Goal: Task Accomplishment & Management: Manage account settings

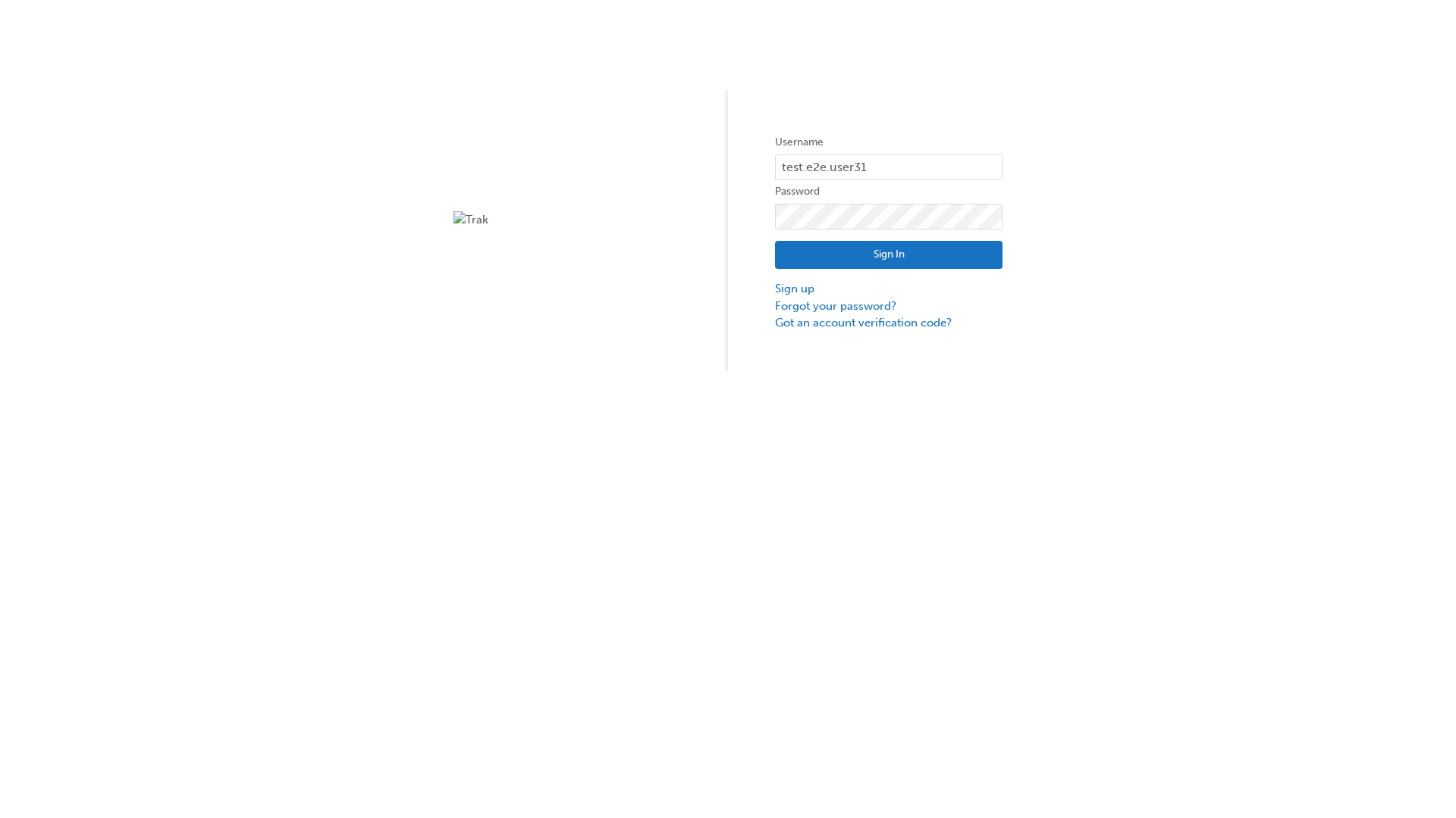
type input "test.e2e.user31"
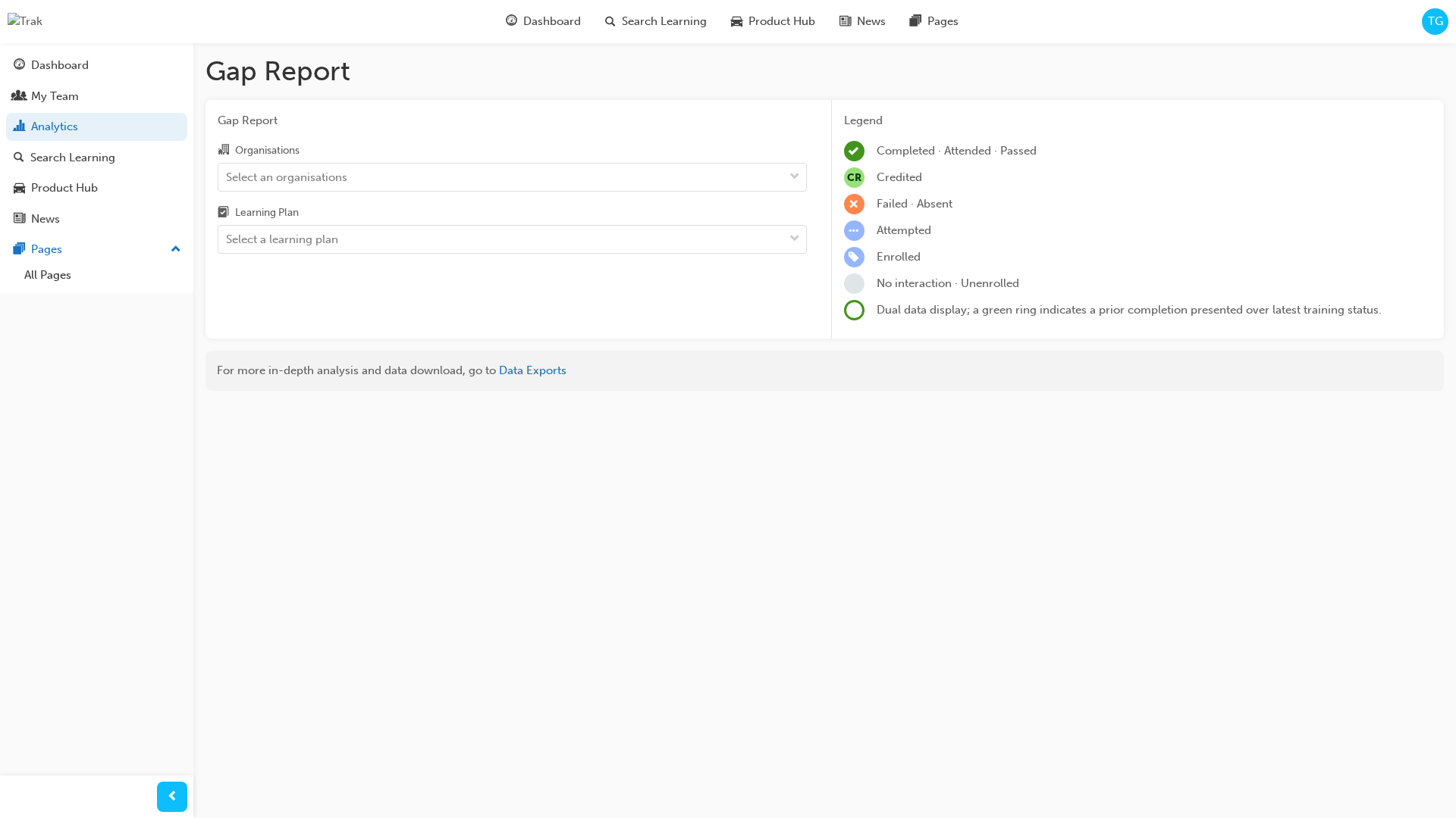
click at [228, 177] on input "Organisations Select an organisations" at bounding box center [227, 176] width 2 height 13
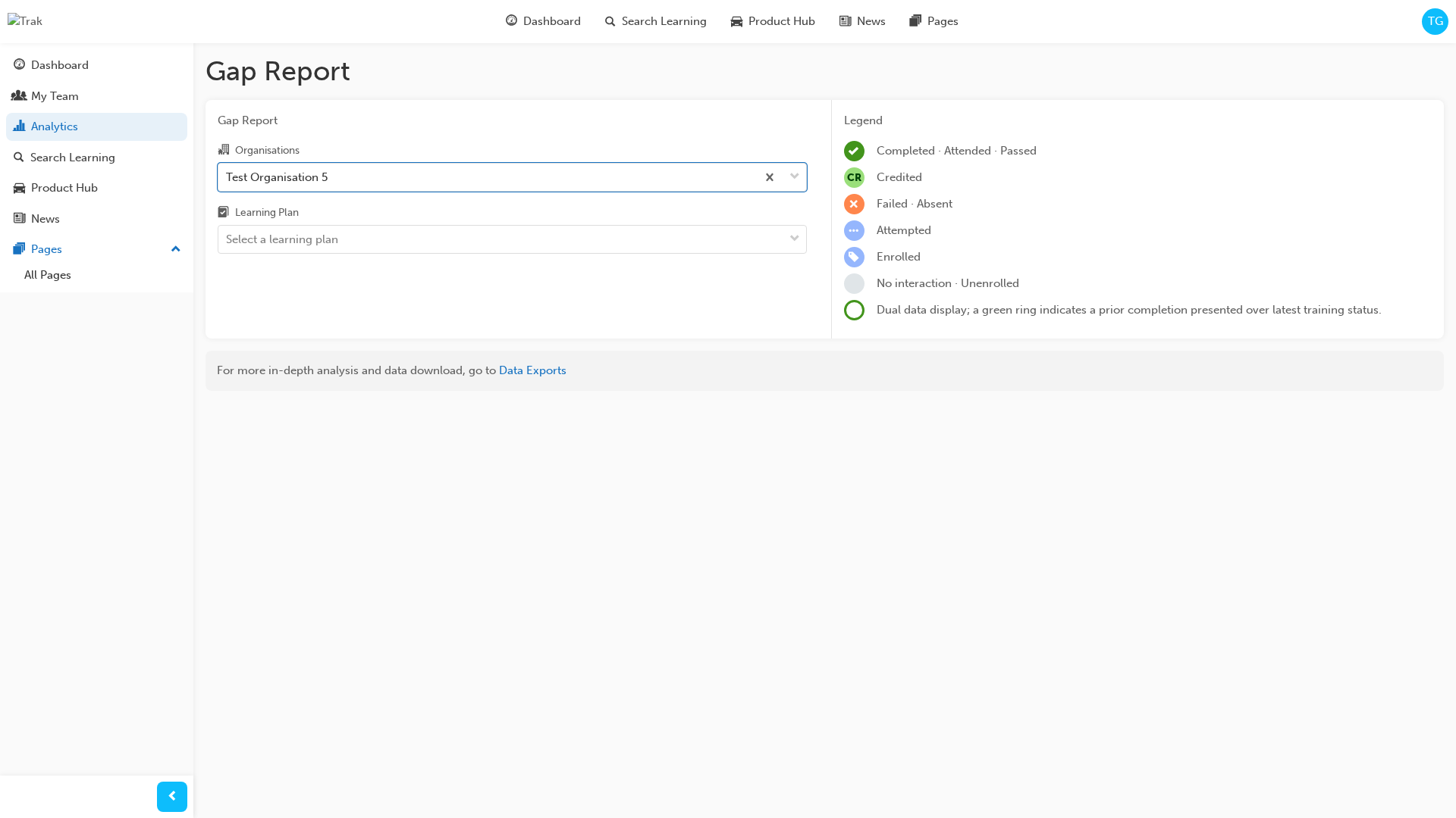
click at [228, 241] on input "Learning Plan Select a learning plan" at bounding box center [227, 239] width 2 height 13
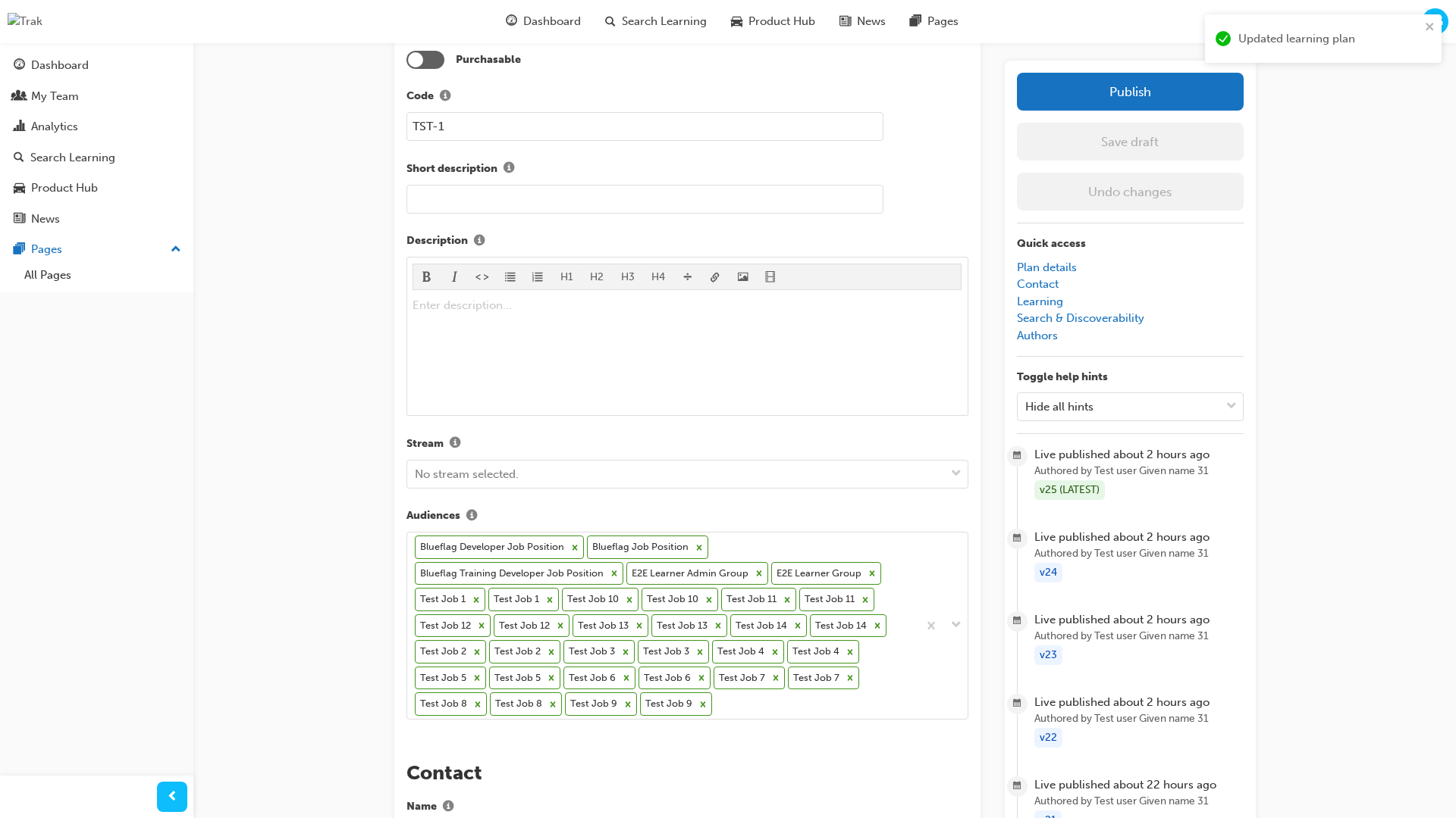
scroll to position [459, 0]
